Goal: Task Accomplishment & Management: Manage account settings

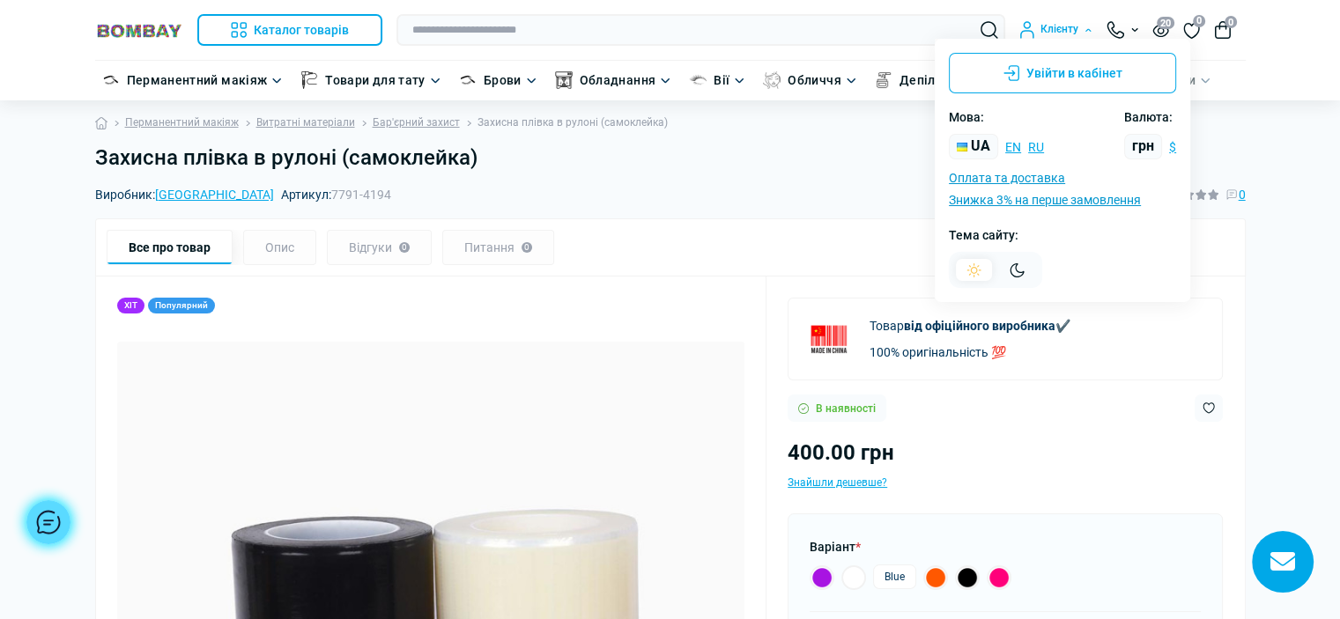
click at [1048, 21] on div "Клієнту" at bounding box center [1055, 30] width 73 height 18
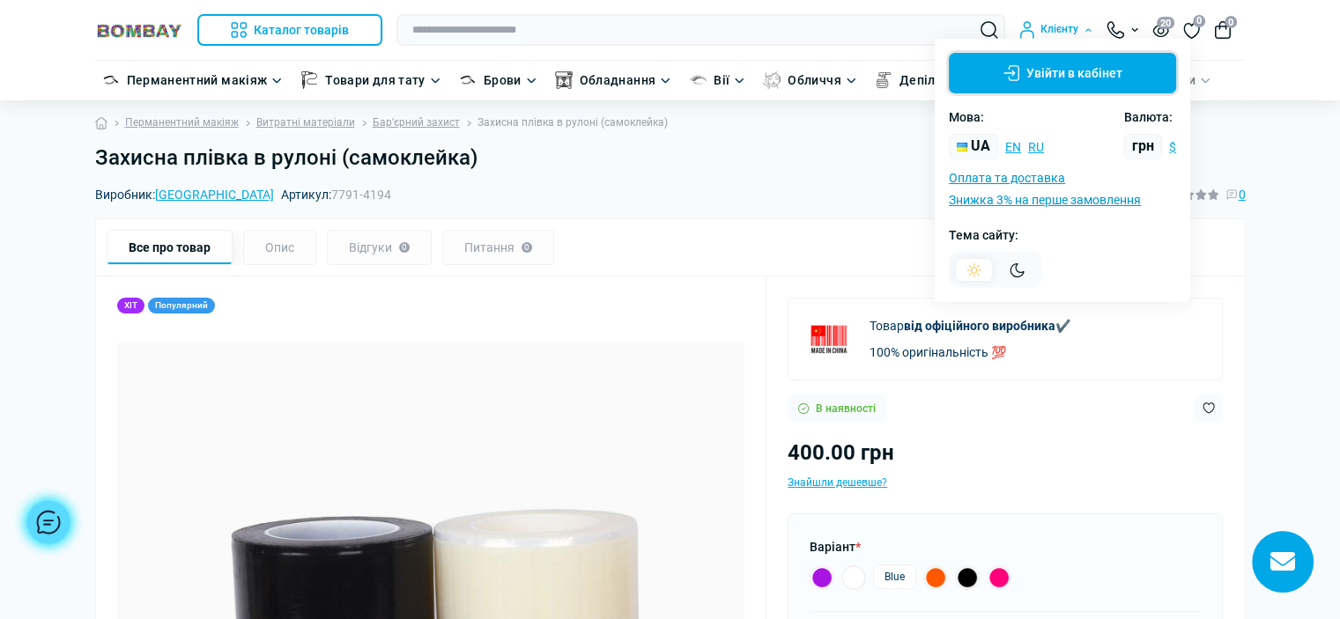
click at [1055, 68] on button "Увійти в кабінет" at bounding box center [1062, 73] width 227 height 41
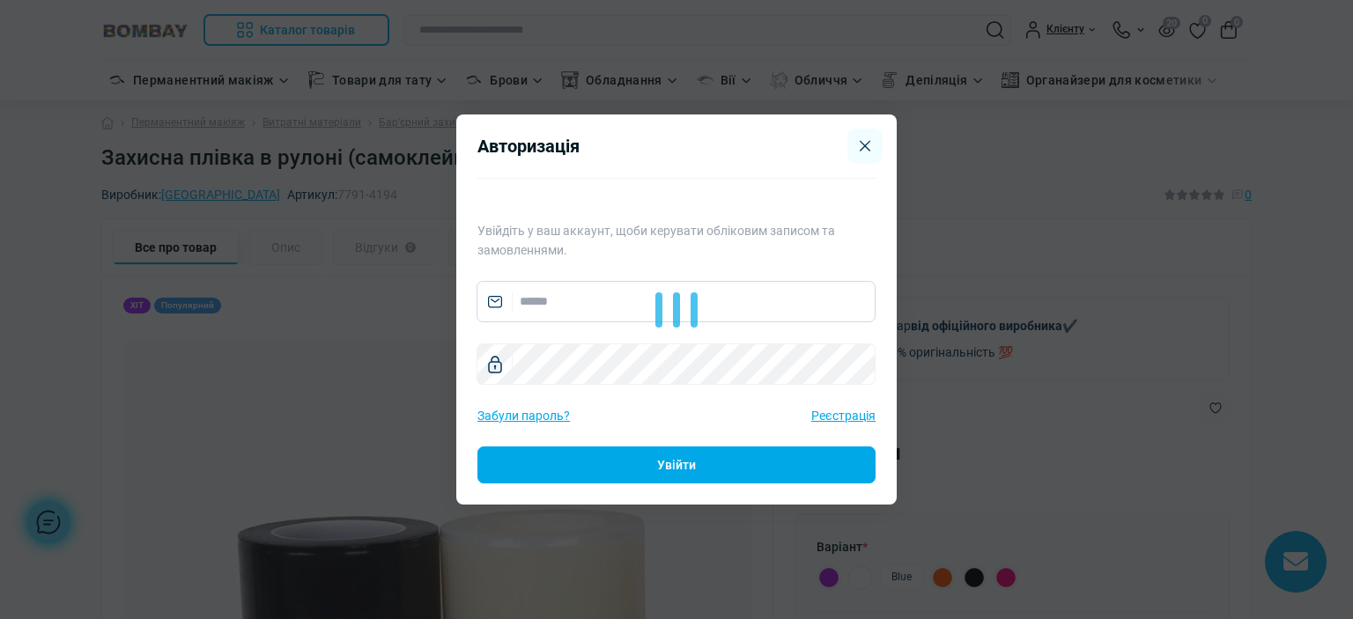
type input "**********"
click at [584, 468] on button "Увійти" at bounding box center [677, 465] width 398 height 37
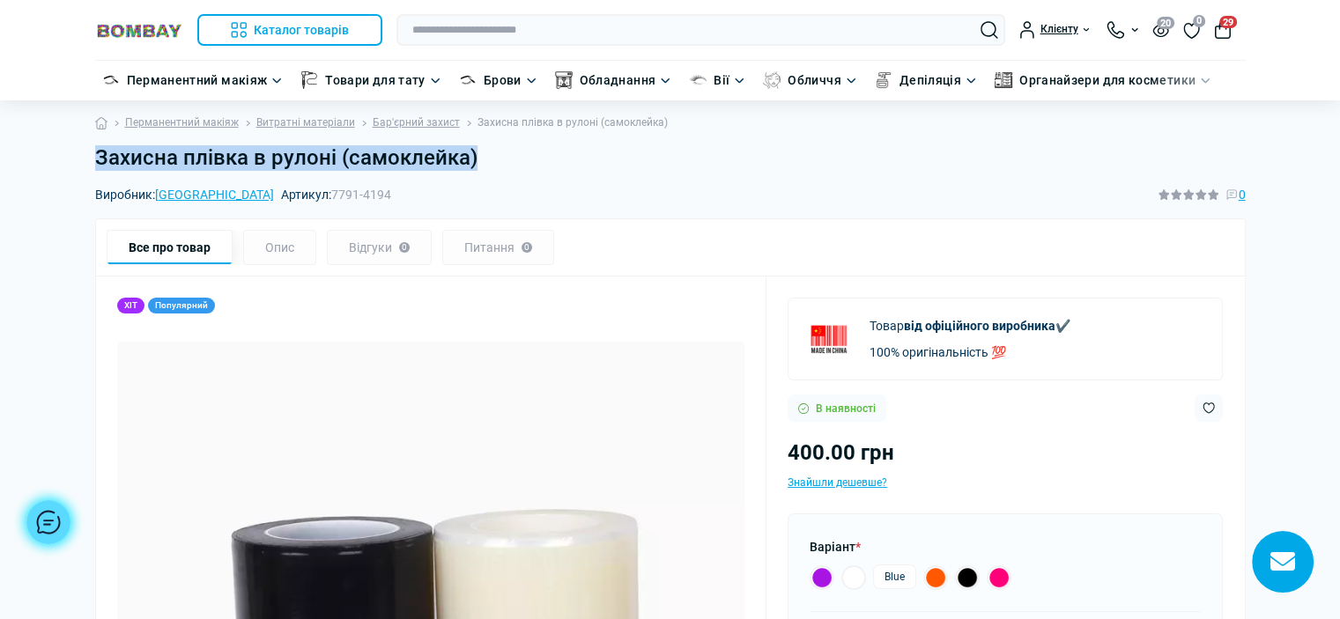
drag, startPoint x: 98, startPoint y: 159, endPoint x: 486, endPoint y: 158, distance: 388.5
click at [486, 158] on h1 "Захисна плівка в рулоні (самоклейка)" at bounding box center [670, 158] width 1151 height 26
copy h1 "Захисна плівка в рулоні (самоклейка)"
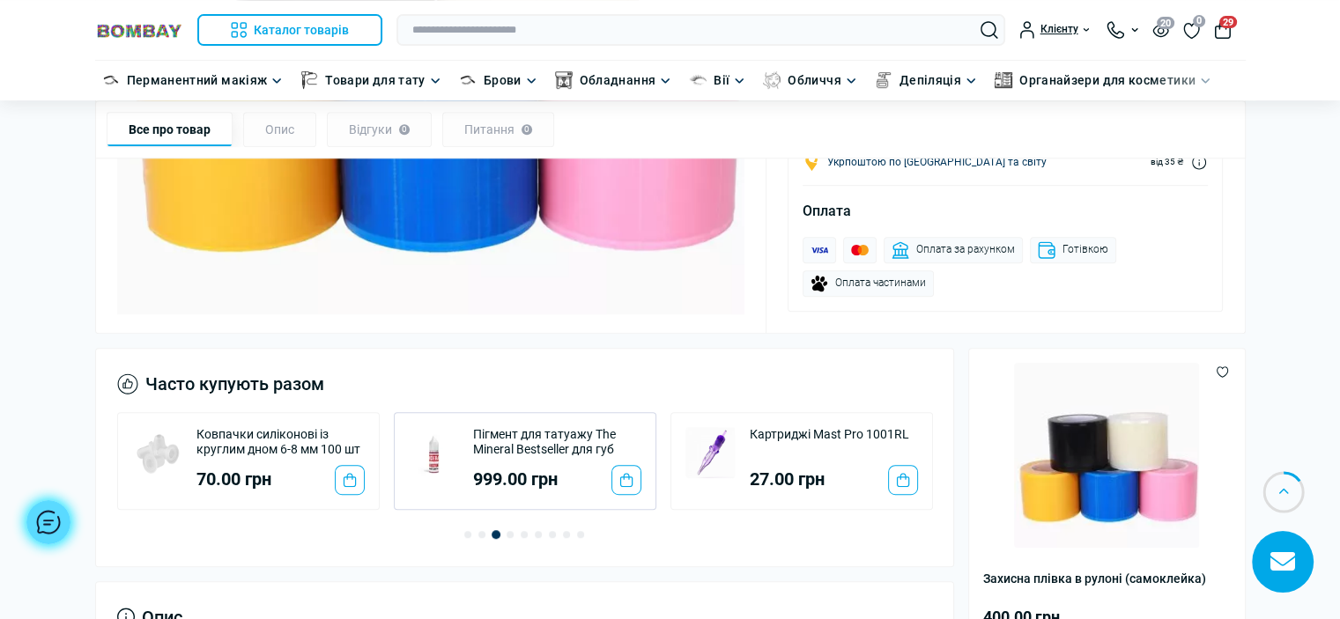
scroll to position [1145, 0]
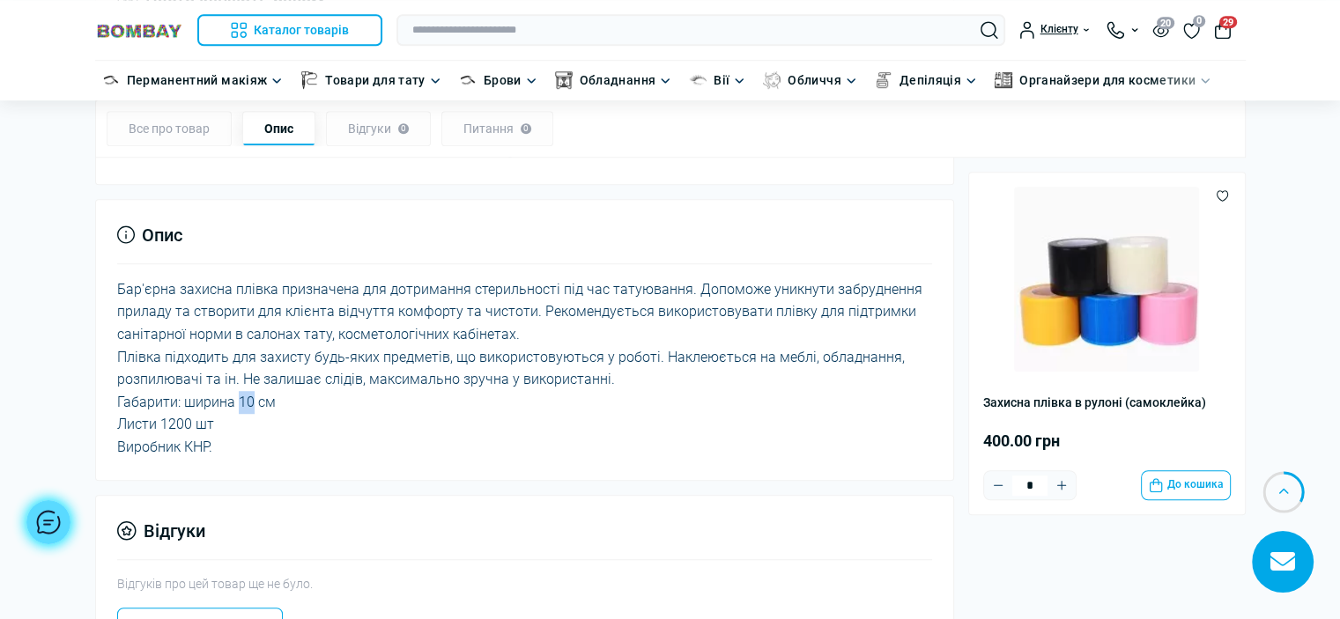
drag, startPoint x: 250, startPoint y: 394, endPoint x: 236, endPoint y: 394, distance: 14.1
click at [236, 394] on div "Бар'єрна захисна плівка призначена для дотримання стерильності під час татуюван…" at bounding box center [525, 368] width 816 height 181
drag, startPoint x: 161, startPoint y: 418, endPoint x: 218, endPoint y: 415, distance: 56.4
click at [218, 415] on div "Бар'єрна захисна плівка призначена для дотримання стерильності під час татуюван…" at bounding box center [525, 368] width 816 height 181
copy div "1200 шт"
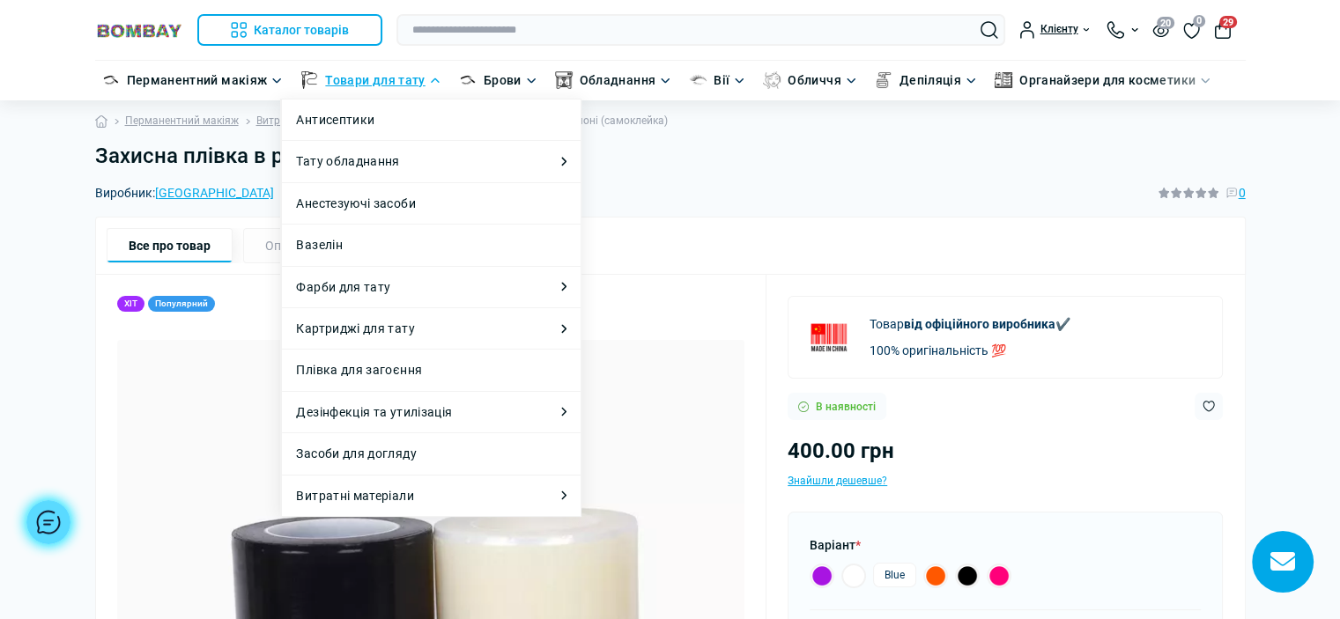
scroll to position [0, 0]
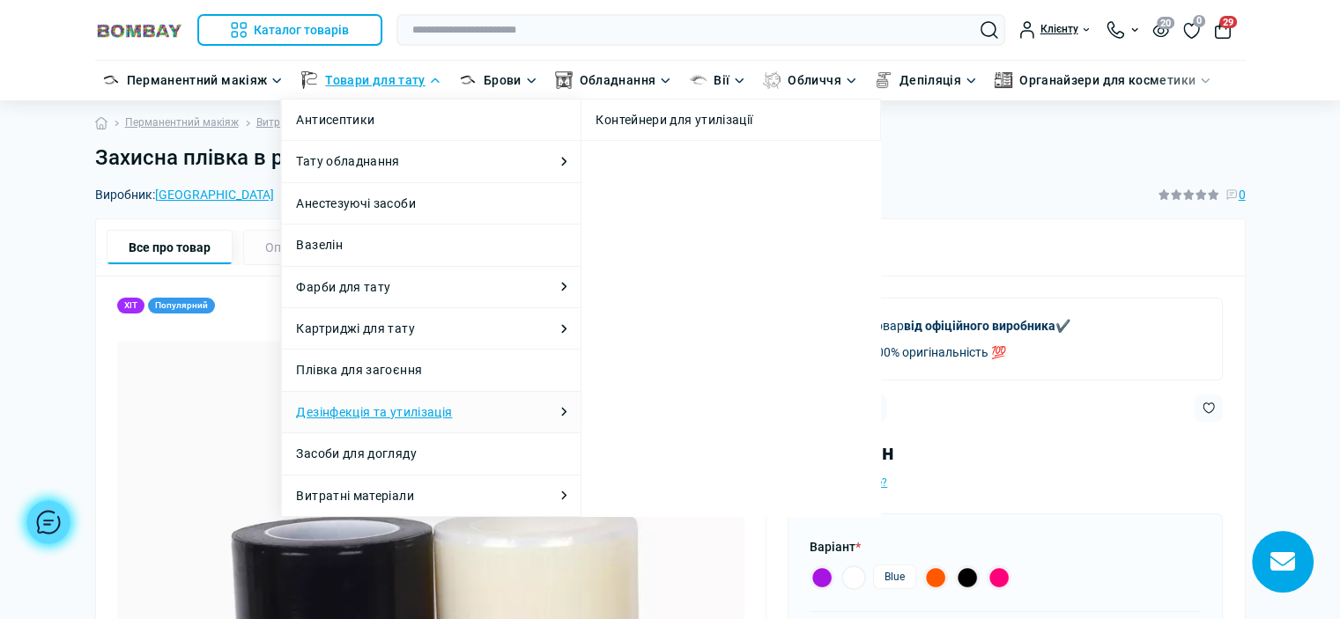
click at [408, 411] on link "Дезінфекція та утилізація" at bounding box center [374, 412] width 156 height 19
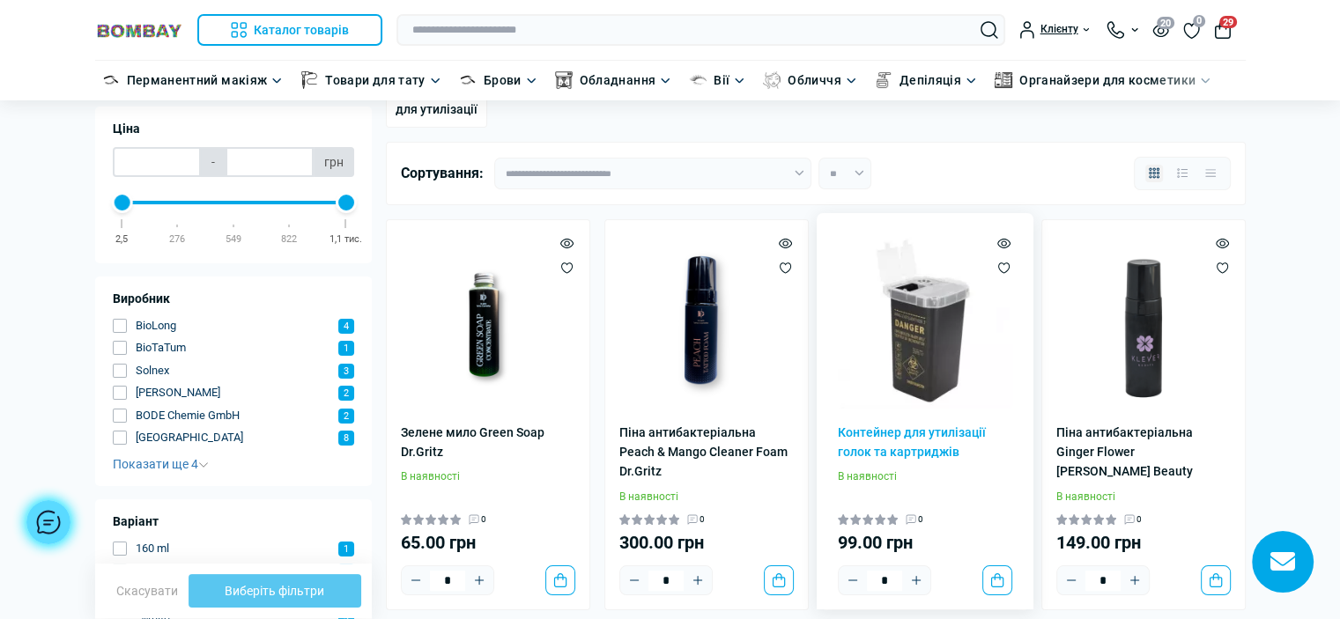
scroll to position [88, 0]
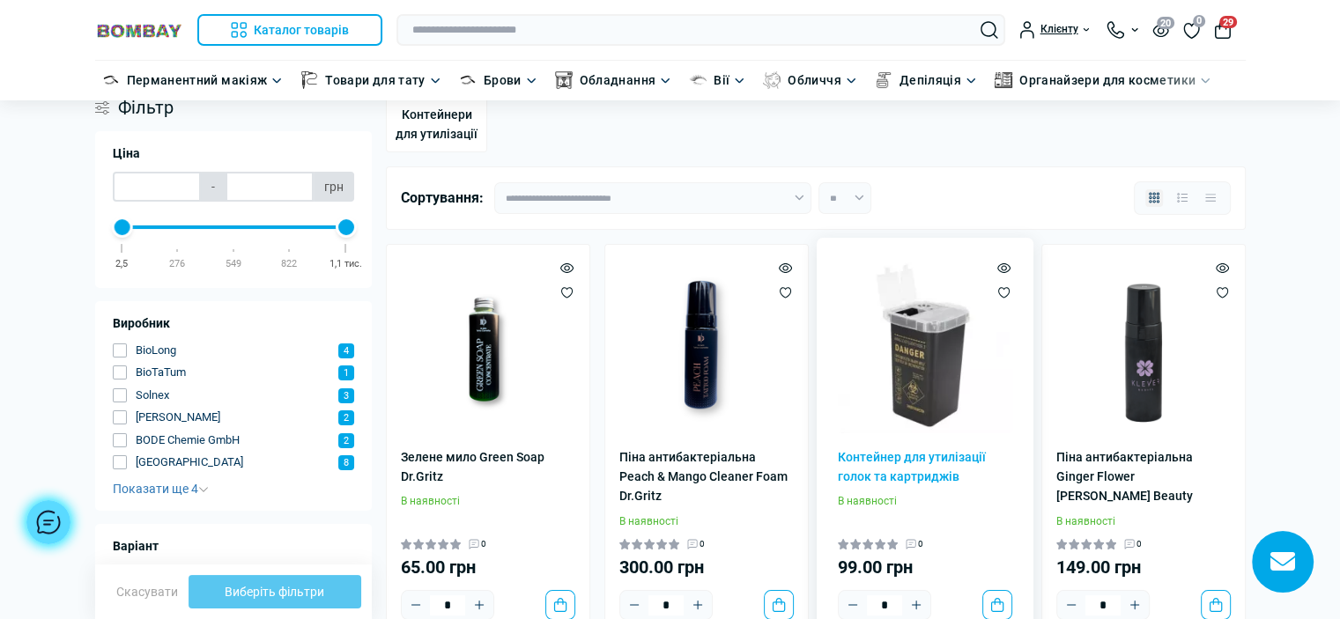
click at [921, 360] on img at bounding box center [925, 346] width 174 height 174
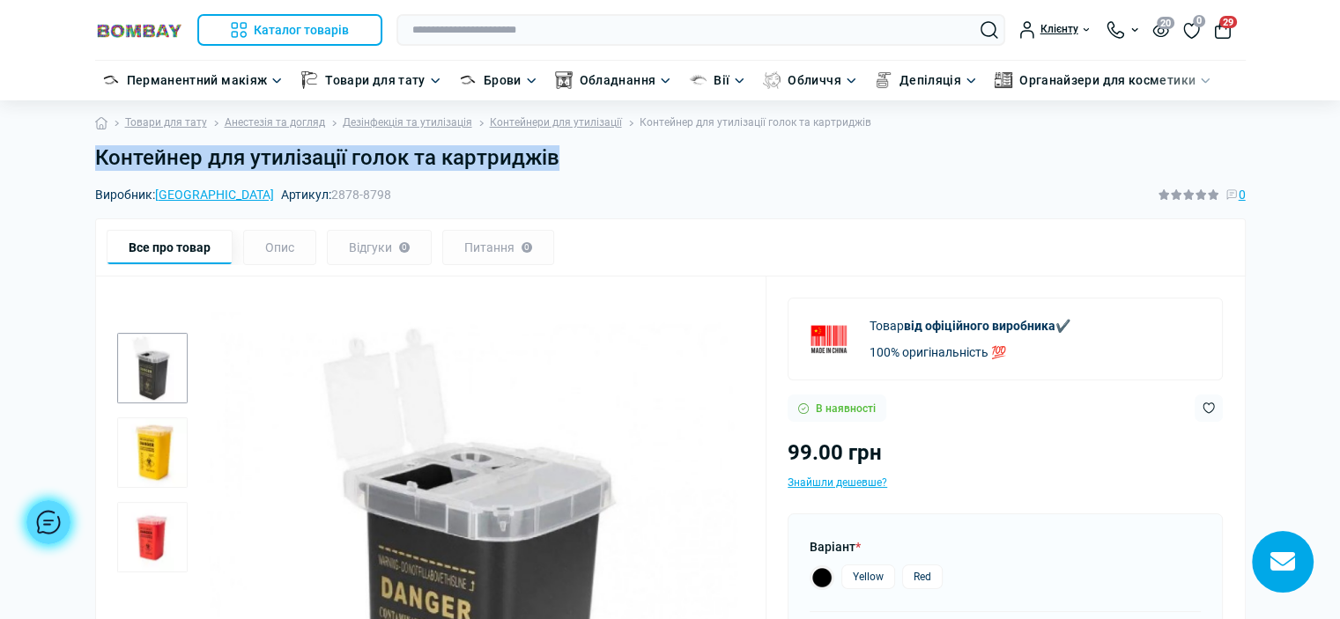
drag, startPoint x: 579, startPoint y: 152, endPoint x: 82, endPoint y: 174, distance: 497.4
copy h1 "Контейнер для утилізації голок та картриджів"
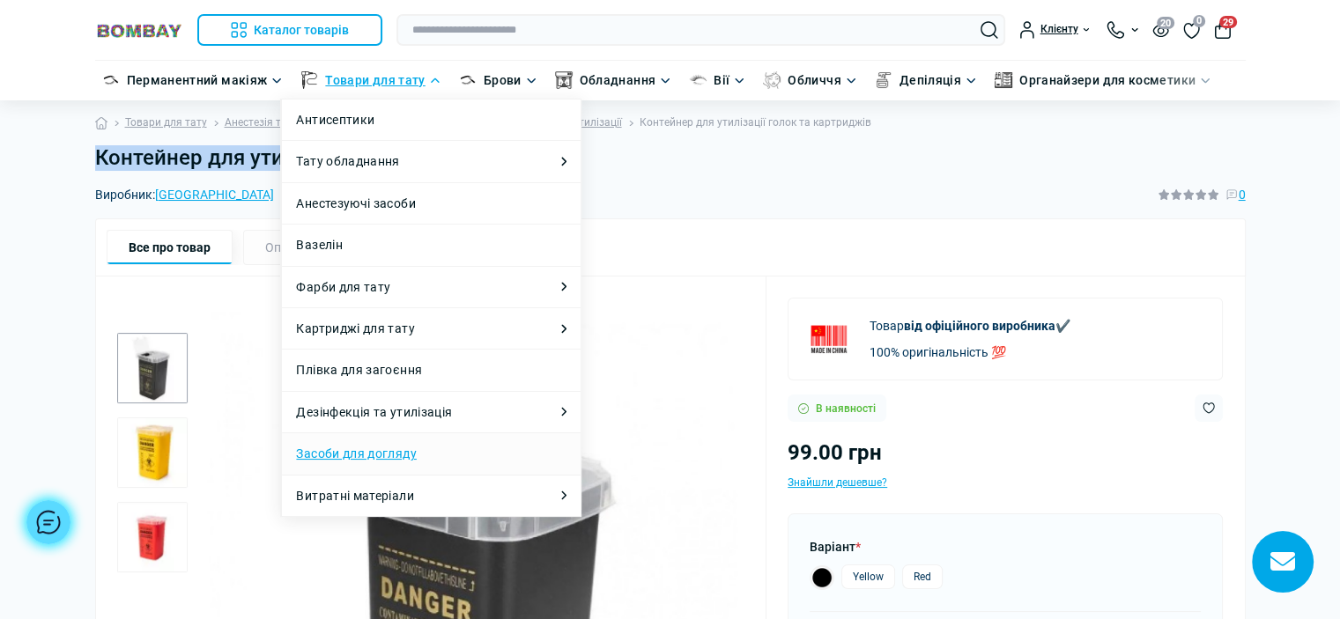
click at [390, 447] on link "Засоби для догляду" at bounding box center [356, 453] width 120 height 19
